Goal: Information Seeking & Learning: Learn about a topic

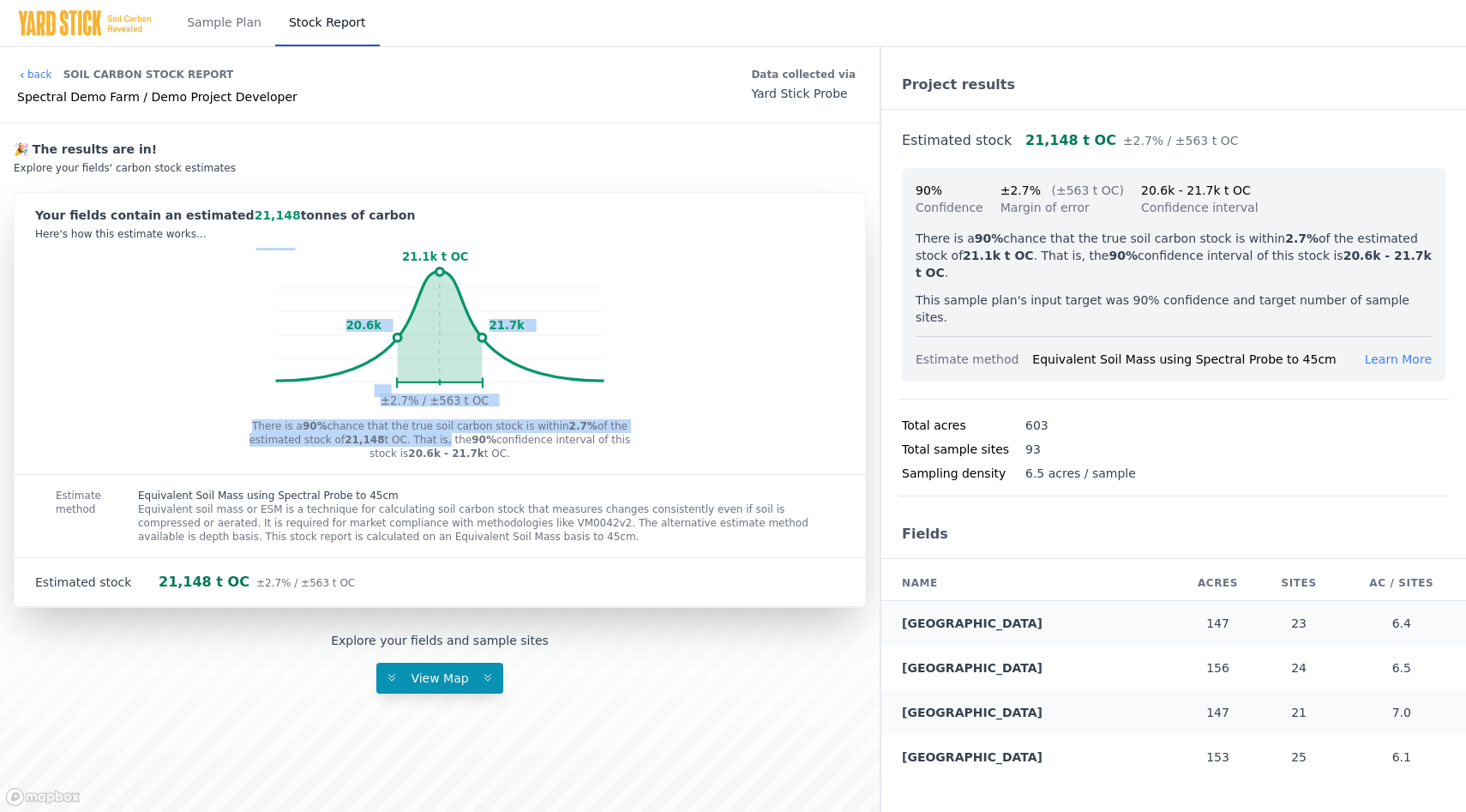
drag, startPoint x: 444, startPoint y: 344, endPoint x: 443, endPoint y: 439, distance: 95.0
click at [443, 440] on div "Your fields contain an estimated 21,148 tonnes of carbon Here's how this estima…" at bounding box center [440, 400] width 850 height 414
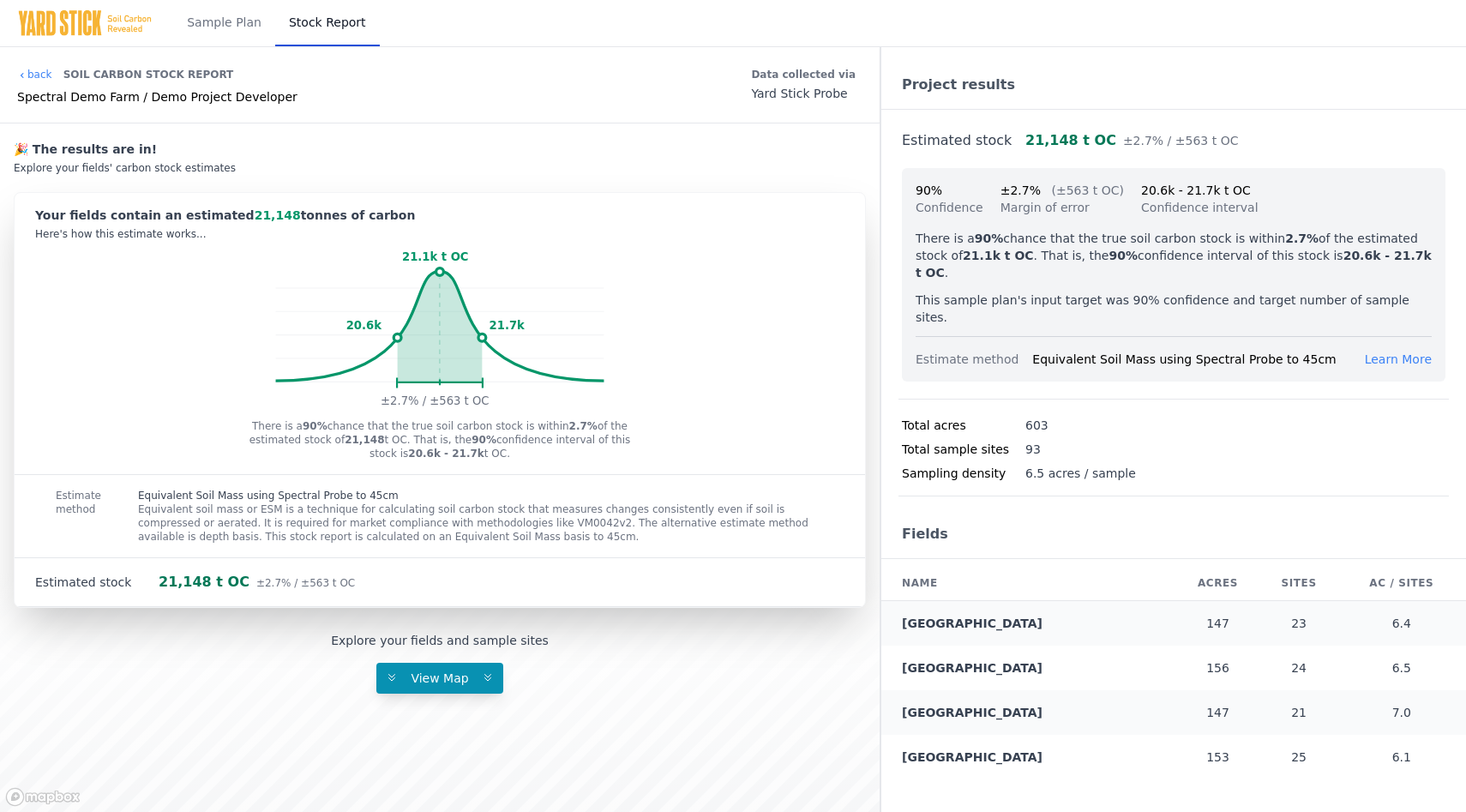
click at [503, 285] on rect at bounding box center [441, 330] width 329 height 164
click at [255, 208] on span "21,148" at bounding box center [277, 215] width 46 height 14
click at [453, 679] on span "View Map" at bounding box center [440, 678] width 78 height 14
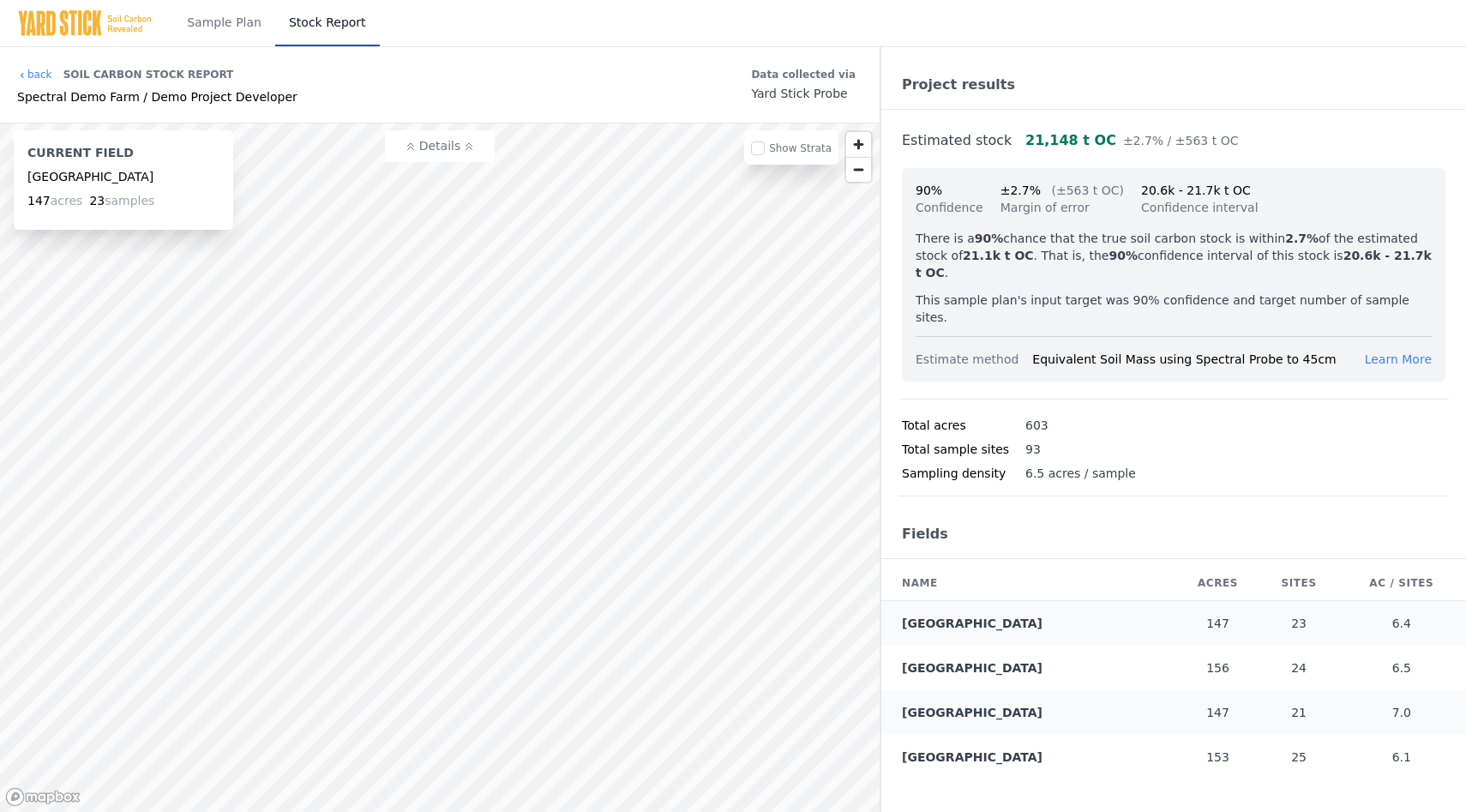
click at [471, 157] on button "Details" at bounding box center [441, 145] width 110 height 32
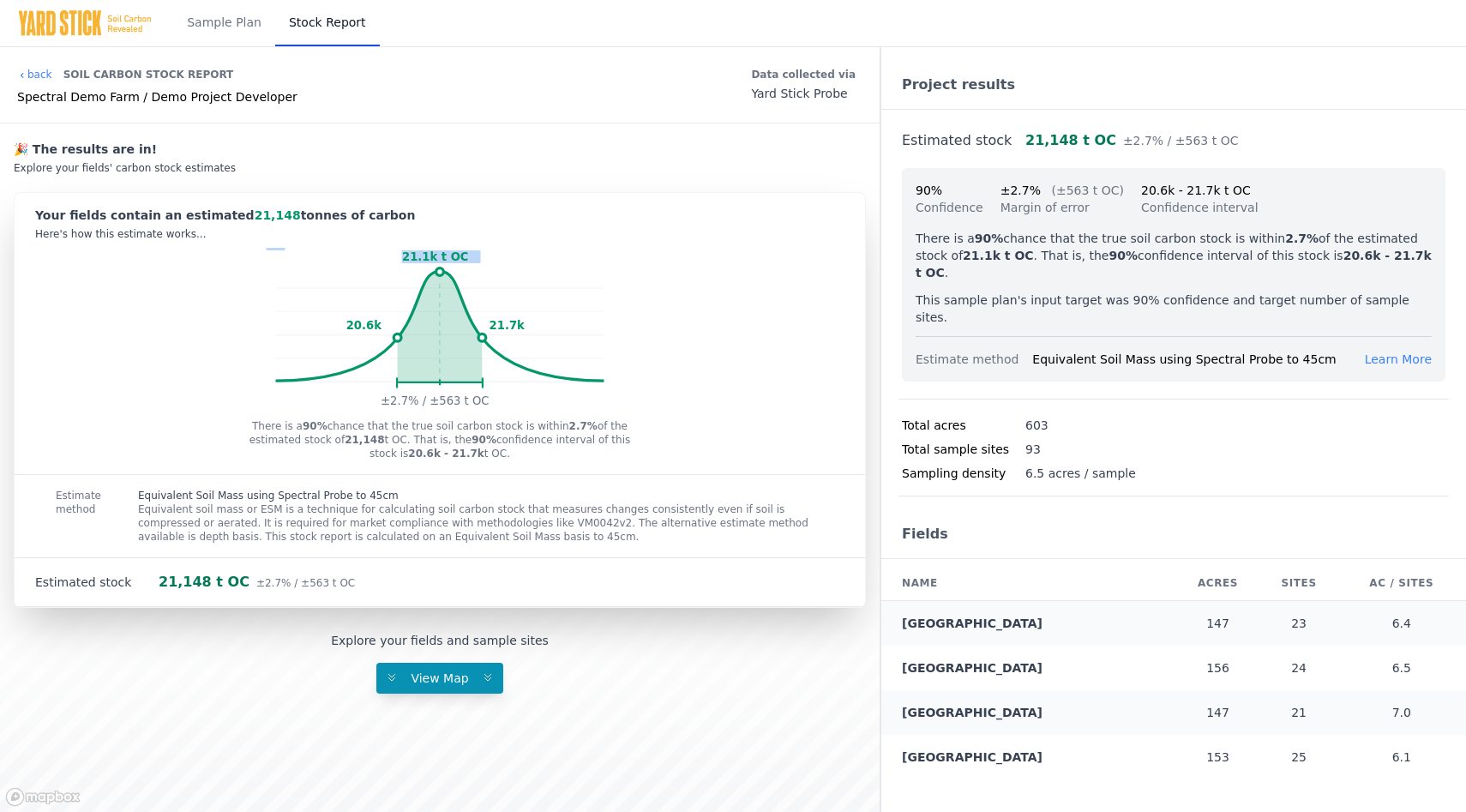
drag, startPoint x: 438, startPoint y: 273, endPoint x: 418, endPoint y: 273, distance: 20.0
click at [418, 273] on icon "21.1k t OC 20.6k 21.7k ±2.7% / ±563 t OC" at bounding box center [440, 330] width 850 height 164
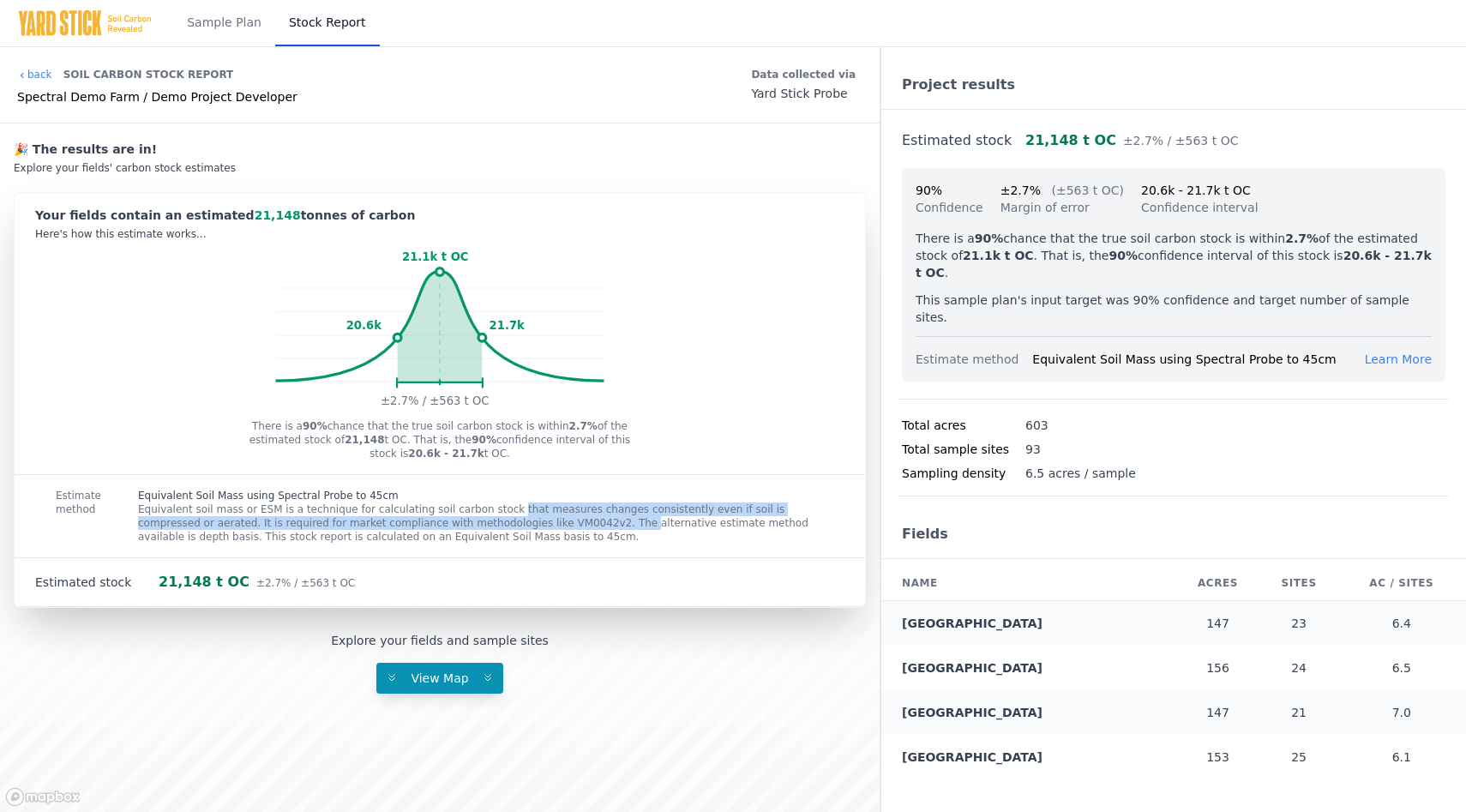
drag, startPoint x: 454, startPoint y: 510, endPoint x: 528, endPoint y: 528, distance: 76.2
click at [528, 528] on p "Equivalent soil mass or ESM is a technique for calculating soil carbon stock th…" at bounding box center [481, 523] width 686 height 42
